Goal: Task Accomplishment & Management: Manage account settings

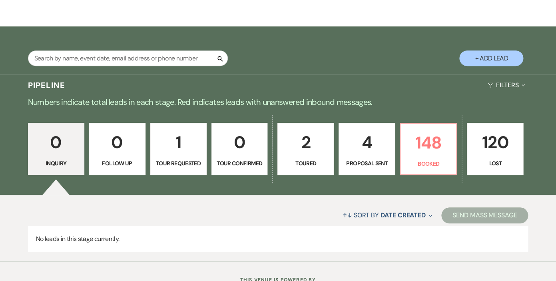
scroll to position [126, 0]
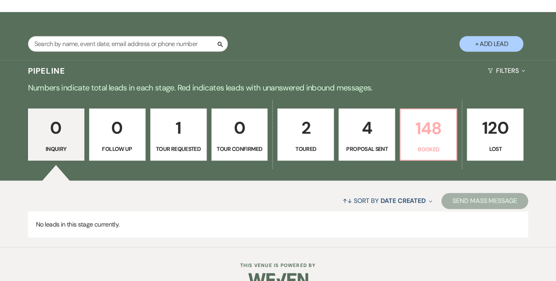
click at [427, 127] on p "148" at bounding box center [428, 128] width 46 height 27
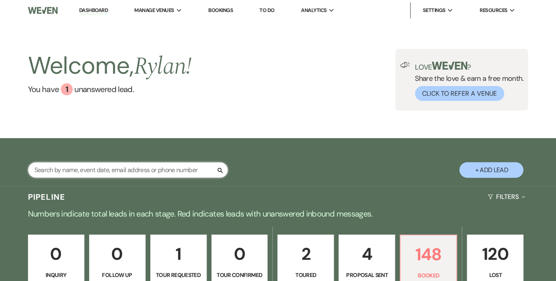
click at [138, 170] on input "text" at bounding box center [128, 170] width 200 height 16
click at [109, 168] on input "text" at bounding box center [128, 170] width 200 height 16
type input "[PERSON_NAME]"
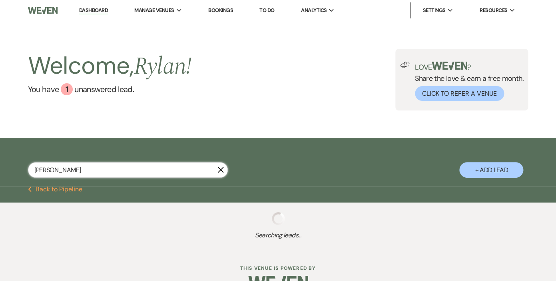
select select "6"
select select "8"
select select "6"
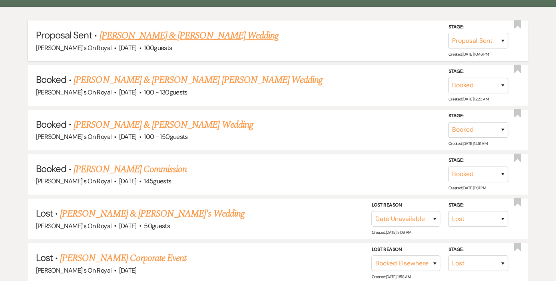
scroll to position [210, 0]
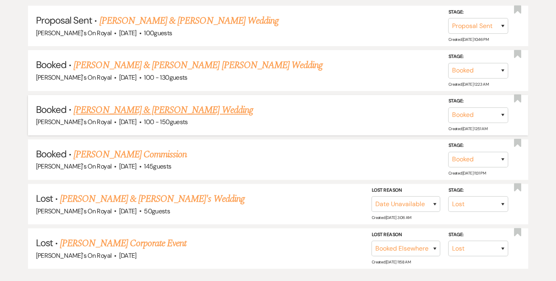
type input "[PERSON_NAME]"
click at [143, 112] on link "[PERSON_NAME] & [PERSON_NAME] Wedding" at bounding box center [163, 110] width 179 height 14
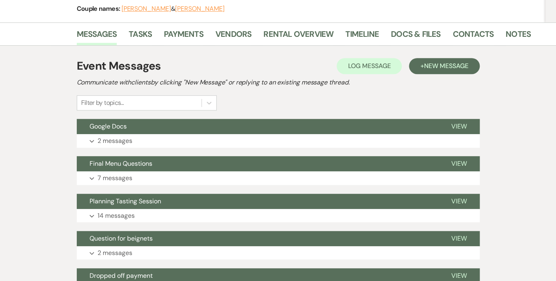
scroll to position [113, 0]
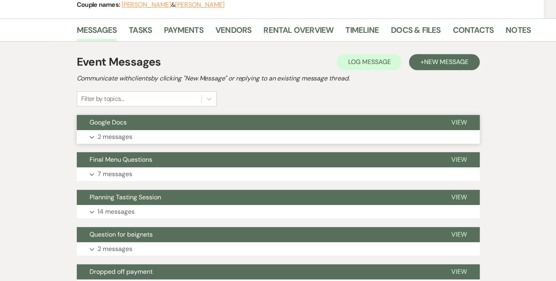
click at [117, 135] on p "2 messages" at bounding box center [115, 136] width 35 height 10
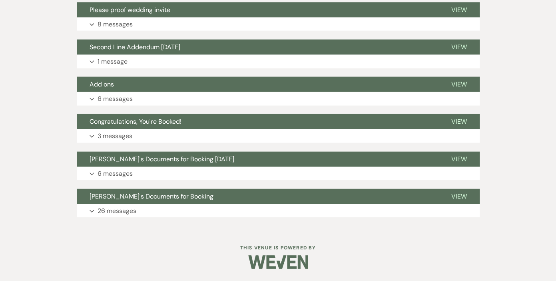
scroll to position [0, 0]
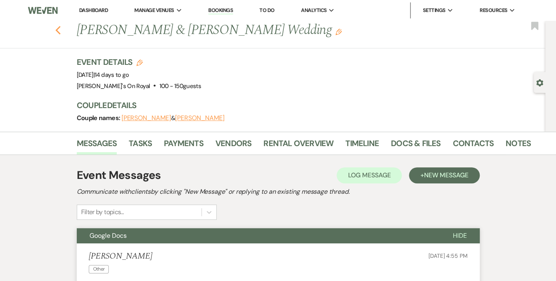
click at [59, 30] on icon "Previous" at bounding box center [58, 31] width 6 height 10
select select "6"
select select "8"
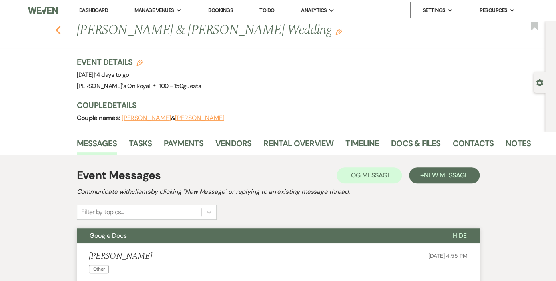
select select "6"
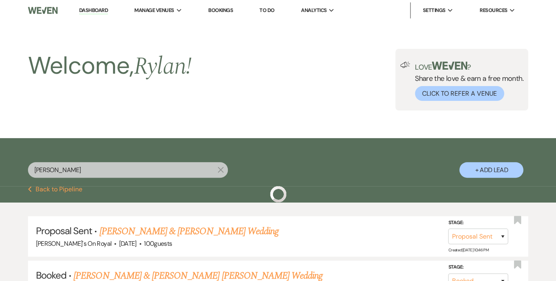
scroll to position [210, 0]
